Goal: Information Seeking & Learning: Check status

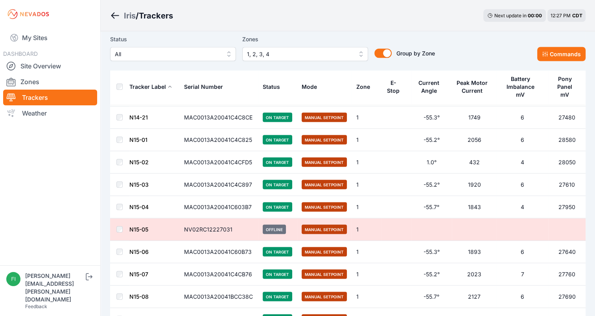
click at [347, 53] on span "1, 2, 3, 4" at bounding box center [299, 54] width 105 height 9
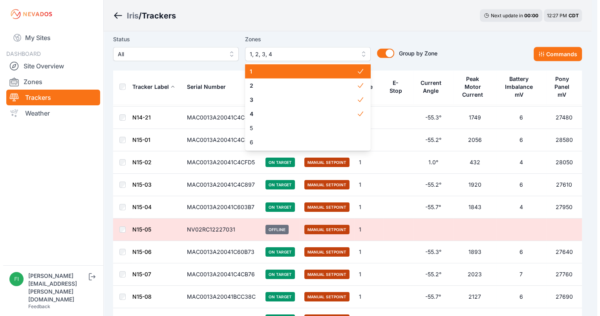
scroll to position [1517, 0]
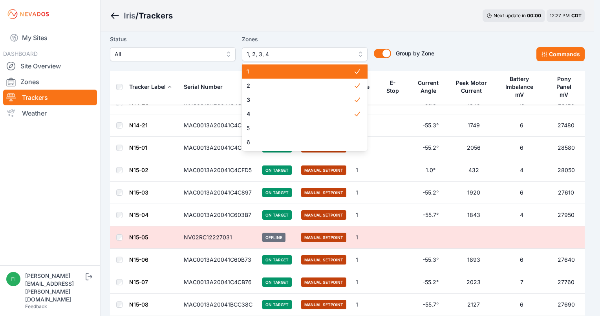
click at [342, 77] on div "1" at bounding box center [305, 71] width 126 height 14
click at [342, 82] on span "2" at bounding box center [300, 86] width 107 height 8
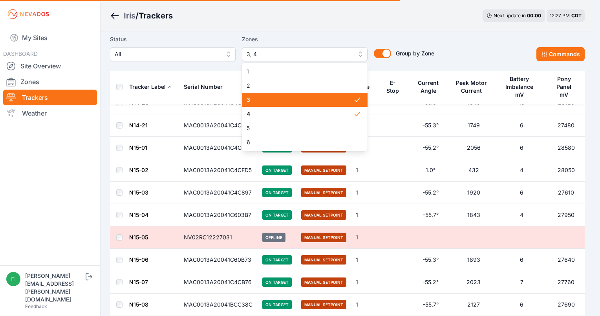
click at [341, 97] on span "3" at bounding box center [300, 100] width 107 height 8
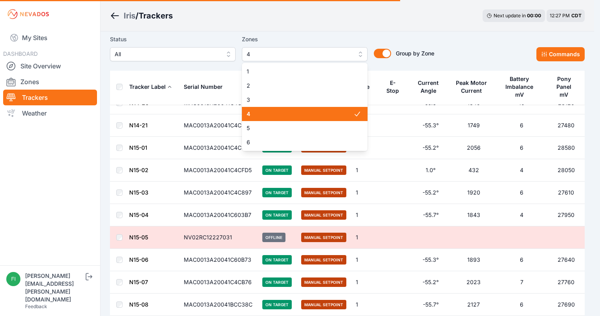
click at [340, 110] on span "4" at bounding box center [300, 114] width 107 height 8
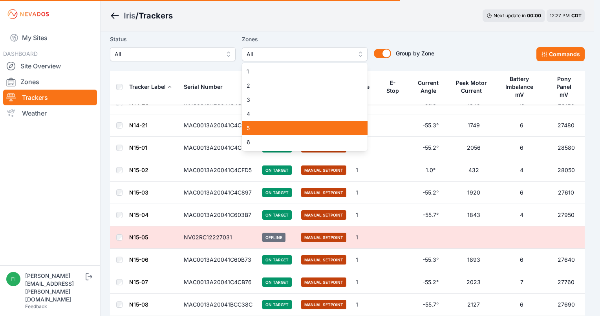
click at [336, 118] on span "4" at bounding box center [300, 114] width 107 height 8
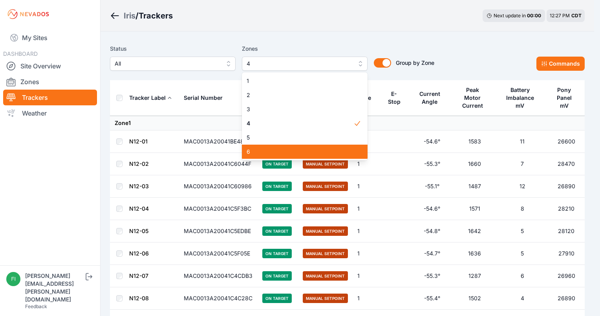
click at [334, 145] on div "6" at bounding box center [305, 152] width 126 height 14
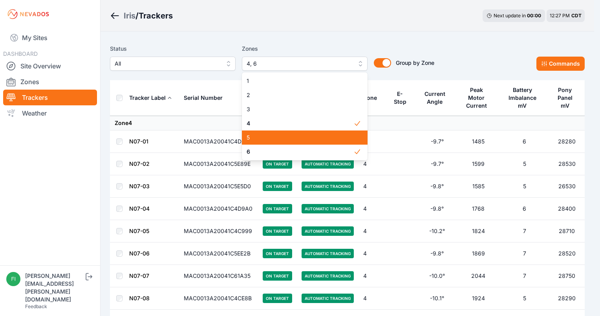
click at [329, 127] on div "4" at bounding box center [305, 123] width 126 height 14
click at [328, 140] on span "5" at bounding box center [300, 138] width 107 height 8
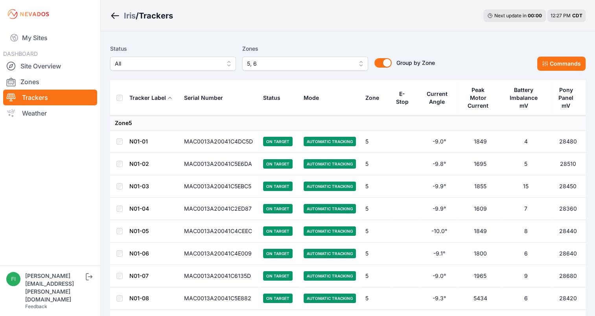
click at [373, 11] on div "Iris / Trackers Next update in 00 : 00 12:27 PM CDT" at bounding box center [348, 15] width 494 height 31
click at [57, 79] on link "Zones" at bounding box center [50, 82] width 94 height 16
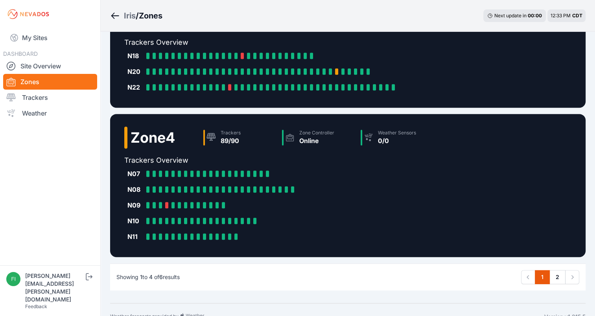
scroll to position [342, 0]
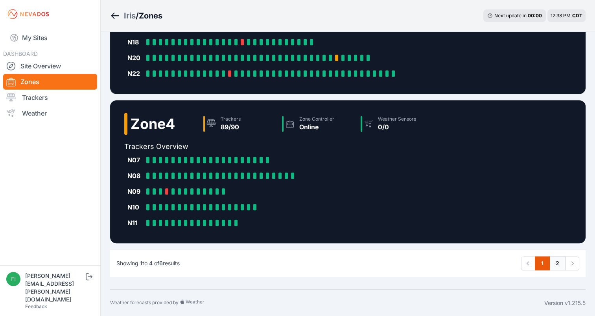
click at [562, 265] on link "2" at bounding box center [557, 263] width 16 height 14
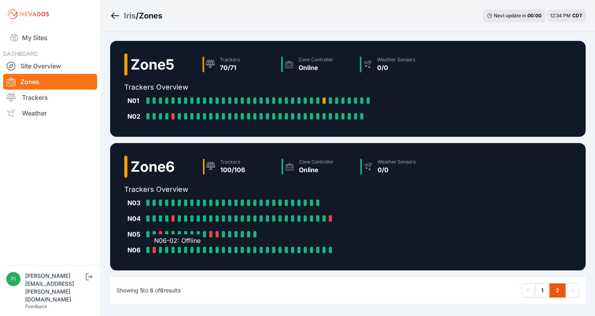
click at [154, 247] on div at bounding box center [153, 250] width 3 height 6
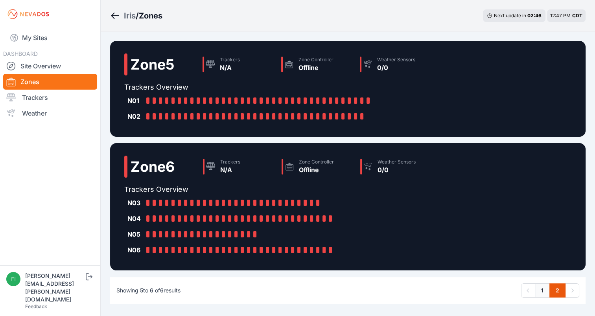
click at [543, 285] on link "1" at bounding box center [541, 290] width 15 height 14
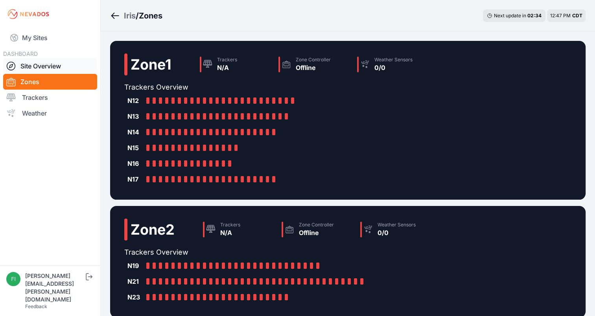
click at [70, 65] on link "Site Overview" at bounding box center [50, 66] width 94 height 16
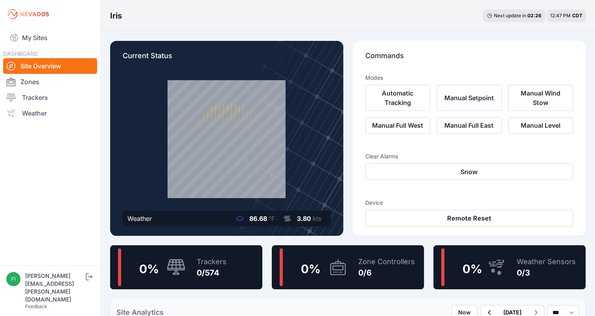
click at [70, 65] on link "Site Overview" at bounding box center [50, 66] width 94 height 16
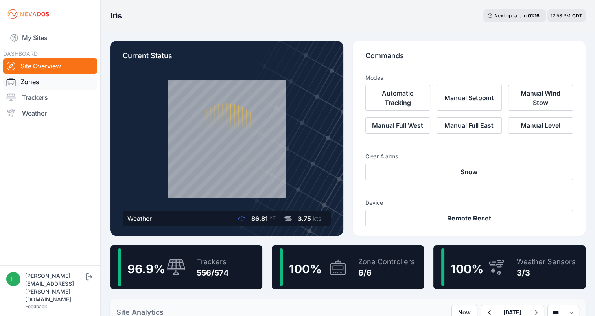
click at [52, 83] on link "Zones" at bounding box center [50, 82] width 94 height 16
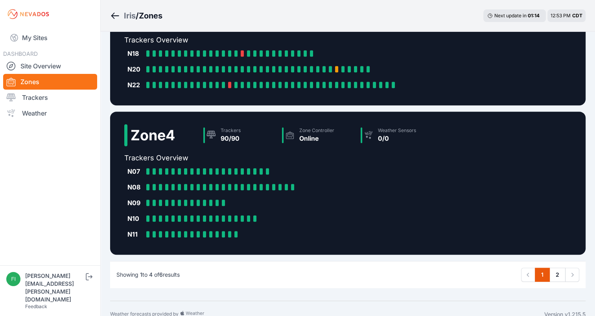
scroll to position [342, 0]
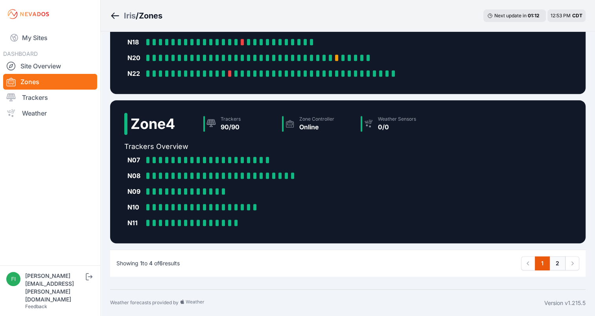
click at [561, 258] on link "2" at bounding box center [557, 263] width 16 height 14
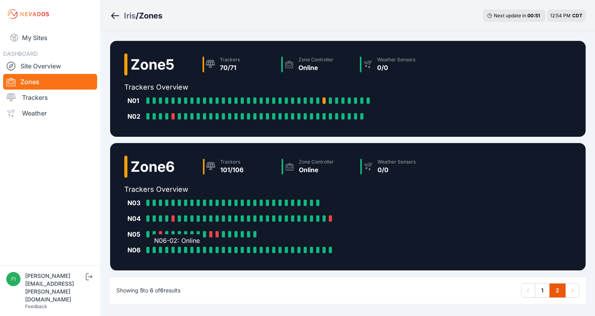
click at [155, 249] on div at bounding box center [153, 250] width 3 height 6
click at [26, 100] on link "Trackers" at bounding box center [50, 98] width 94 height 16
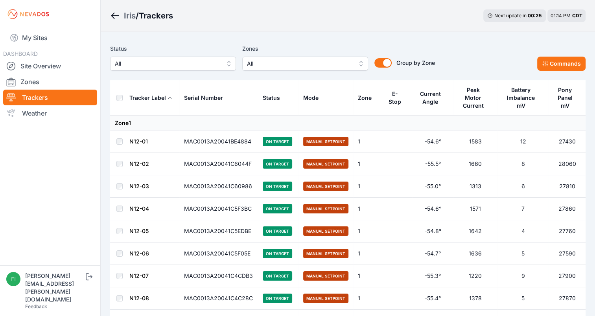
click at [303, 62] on span "All" at bounding box center [299, 63] width 105 height 9
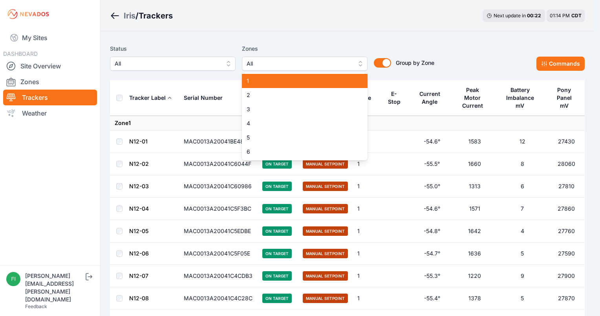
click at [294, 81] on span "1" at bounding box center [300, 81] width 107 height 8
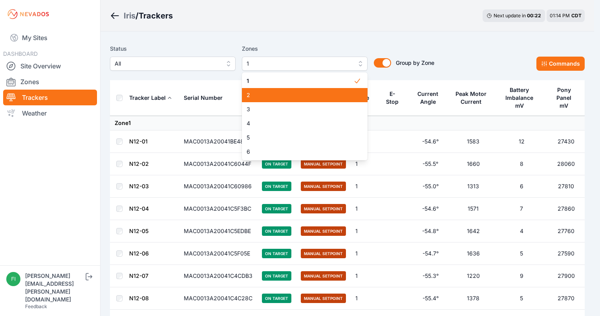
click at [291, 92] on span "2" at bounding box center [300, 95] width 107 height 8
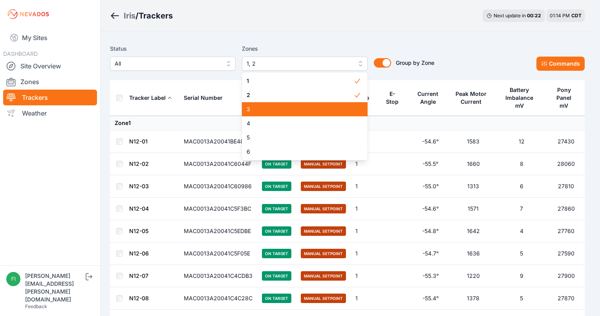
click at [289, 107] on span "3" at bounding box center [300, 109] width 107 height 8
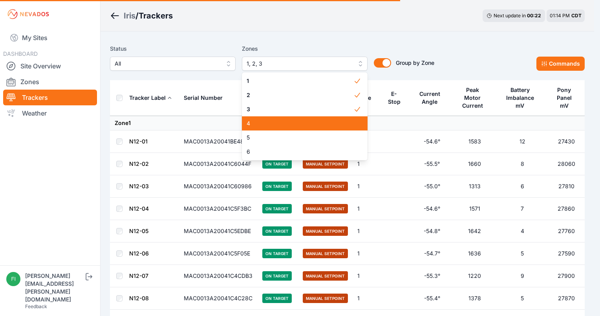
click at [316, 46] on div "Zones 1, 2, 3 1 2 3 4 5 6" at bounding box center [305, 57] width 126 height 27
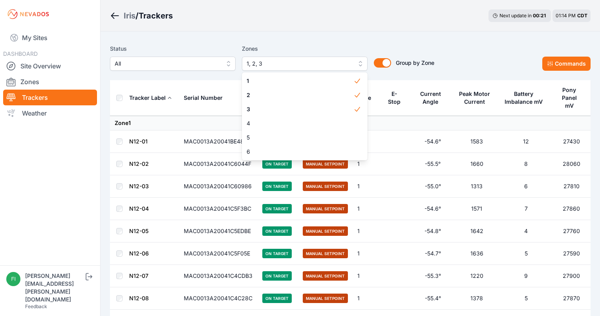
click at [316, 46] on label "Zones" at bounding box center [305, 48] width 126 height 9
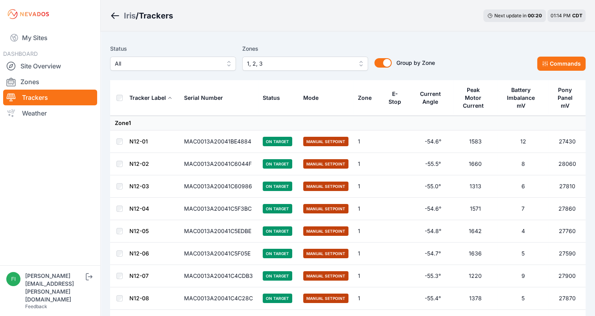
click at [316, 46] on label "Zones" at bounding box center [305, 48] width 126 height 9
drag, startPoint x: 316, startPoint y: 46, endPoint x: 275, endPoint y: 14, distance: 51.8
click at [275, 14] on div "Iris / Trackers Next update in 00 : 16 01:14 PM CDT" at bounding box center [348, 15] width 494 height 31
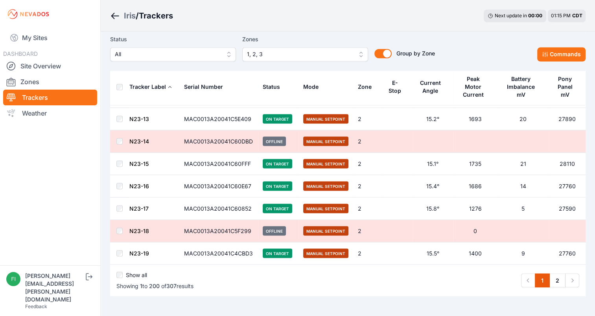
scroll to position [4370, 0]
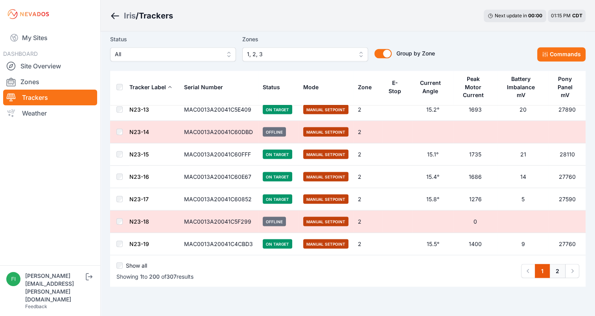
click at [550, 264] on link "2" at bounding box center [557, 271] width 16 height 14
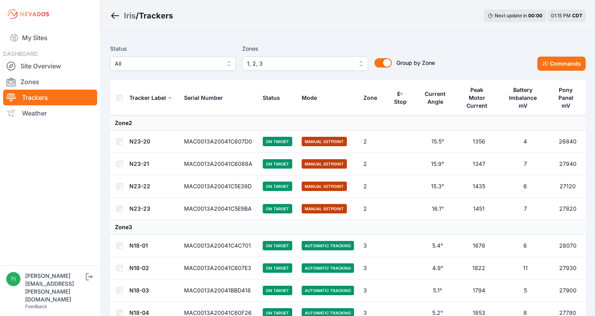
click at [441, 192] on td "15.3°" at bounding box center [437, 186] width 40 height 22
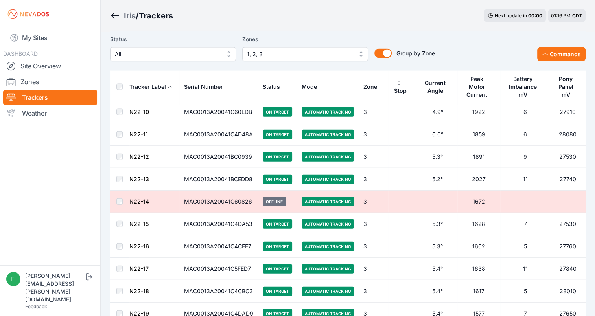
scroll to position [1761, 0]
